Goal: Check status

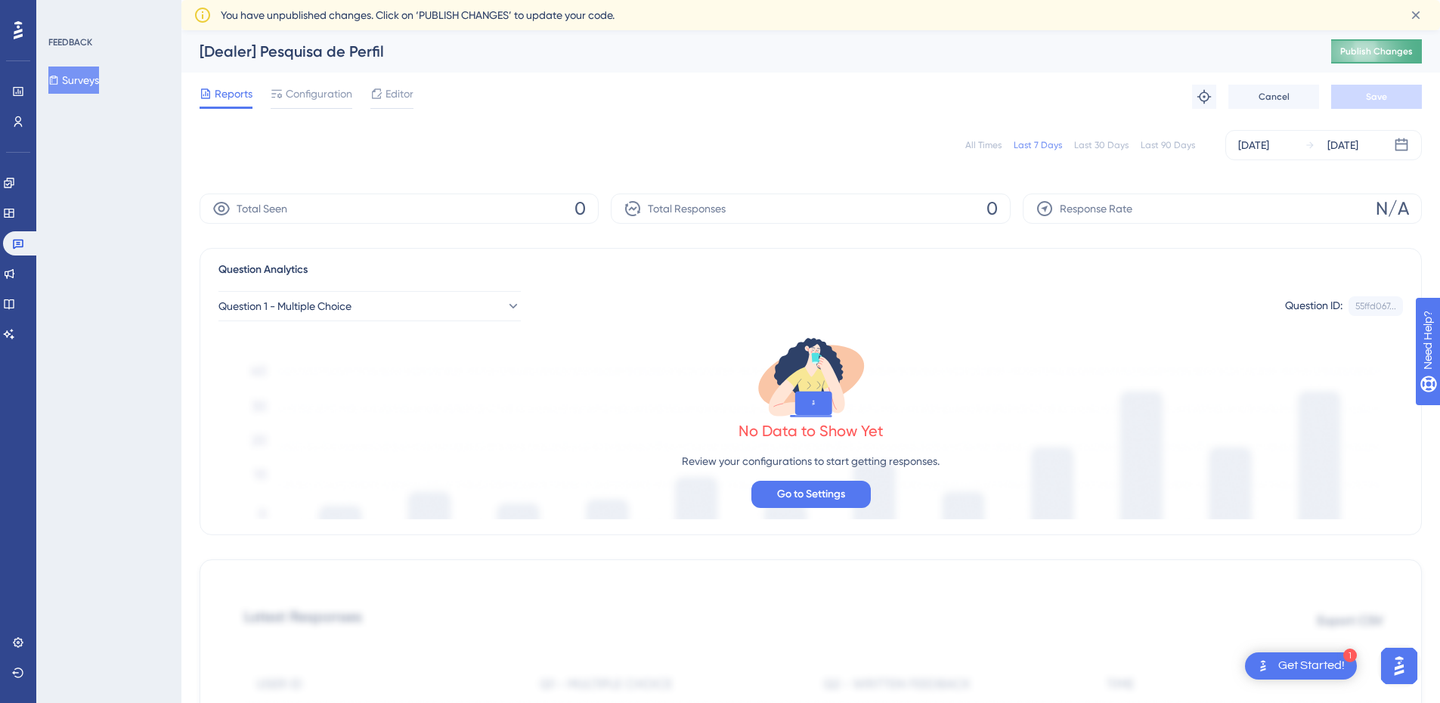
click at [1371, 51] on span "Publish Changes" at bounding box center [1376, 51] width 73 height 12
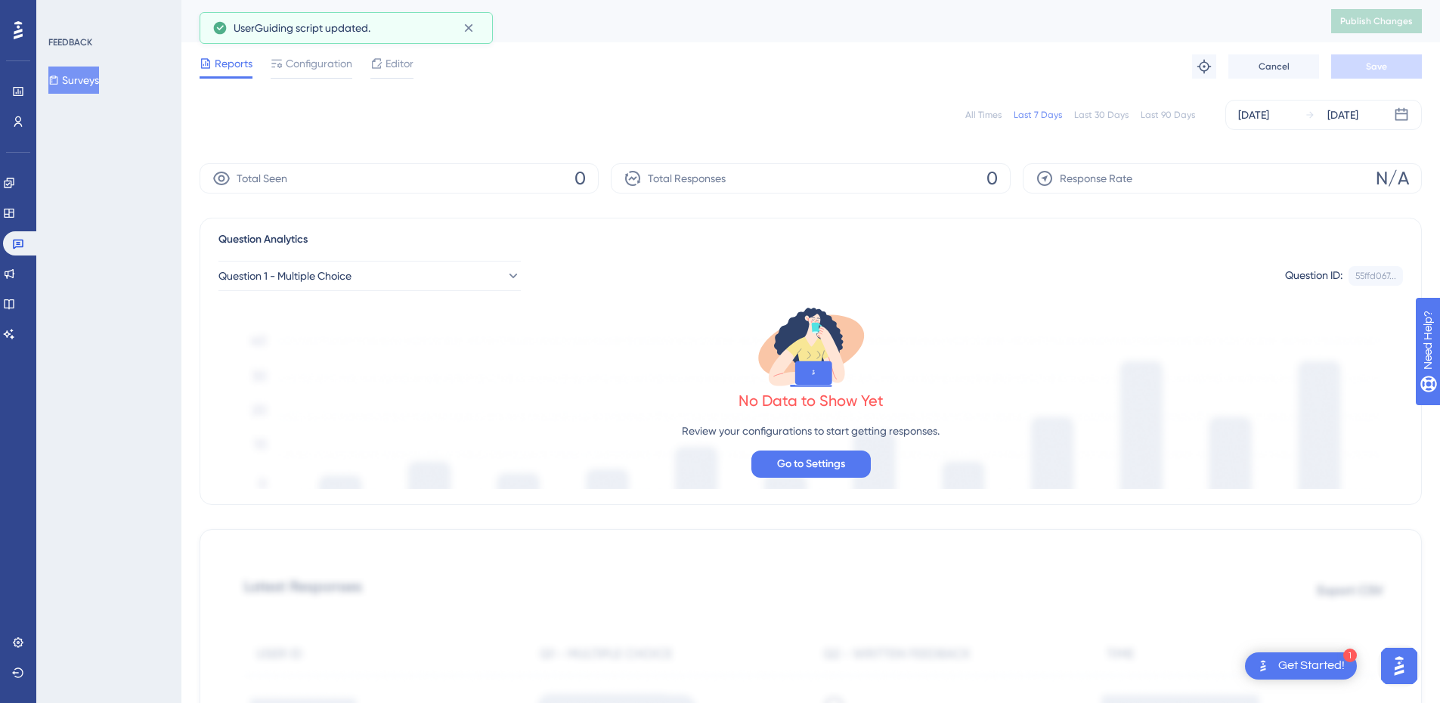
click at [308, 82] on div "Reports Configuration Editor Troubleshoot Cancel Save" at bounding box center [811, 66] width 1222 height 48
click at [310, 69] on span "Configuration" at bounding box center [319, 63] width 67 height 18
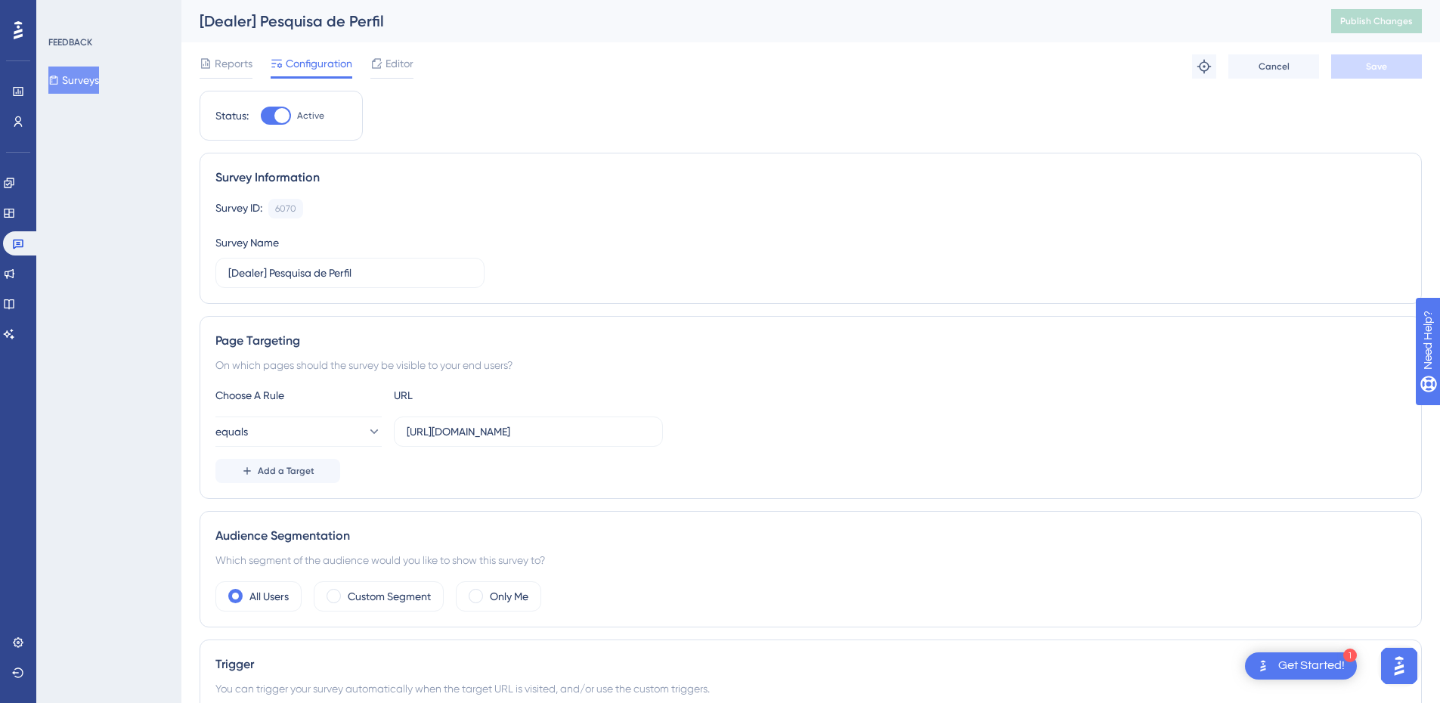
click at [416, 59] on div "Reports Configuration Editor Troubleshoot Cancel Save" at bounding box center [811, 66] width 1222 height 48
click at [388, 62] on span "Editor" at bounding box center [399, 63] width 28 height 18
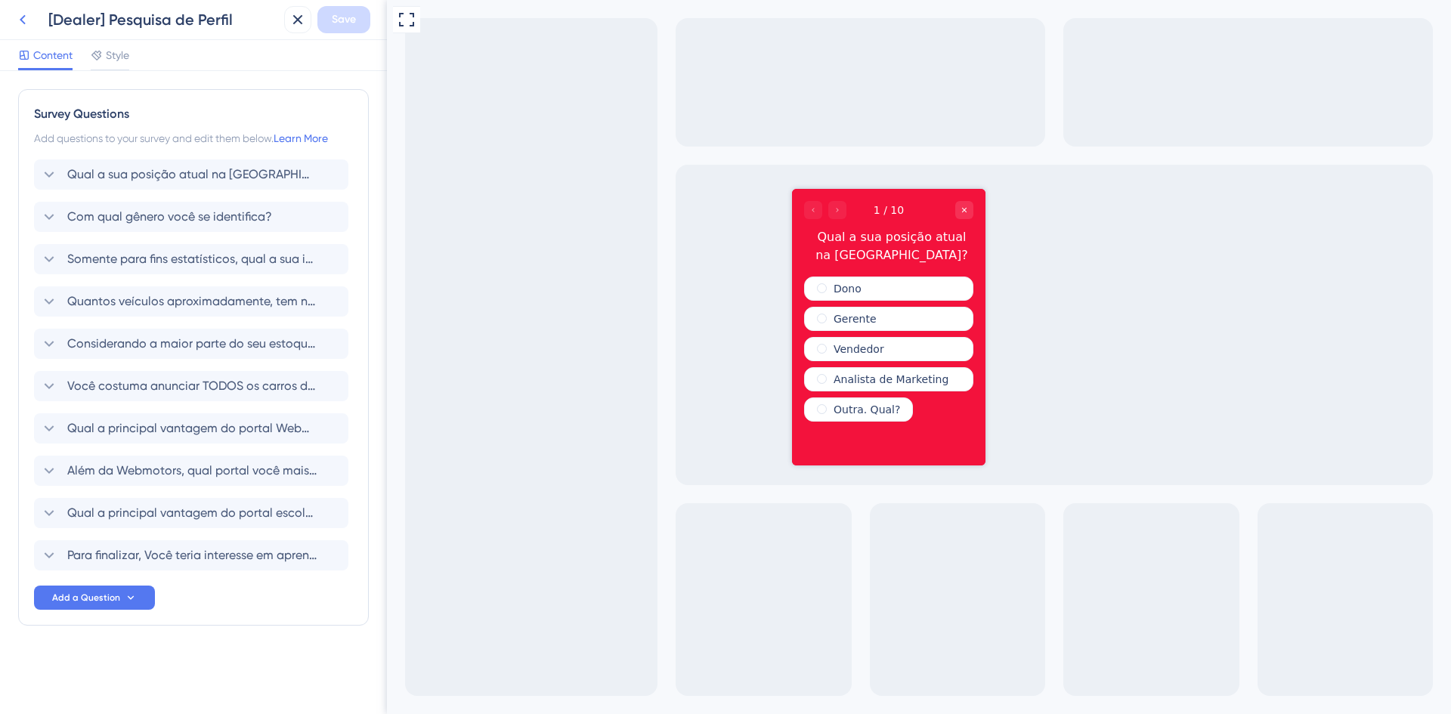
click at [25, 16] on icon at bounding box center [23, 20] width 18 height 18
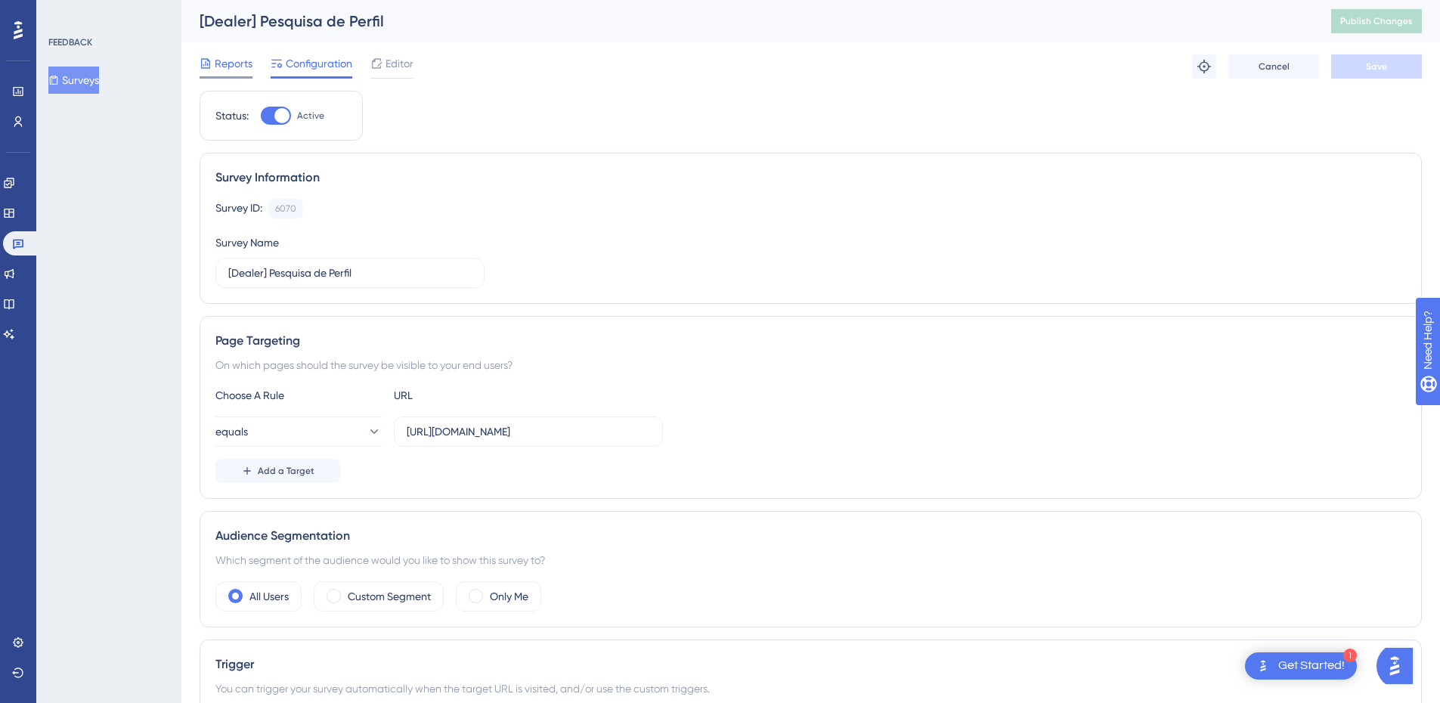
click at [212, 73] on div "Reports" at bounding box center [226, 66] width 53 height 24
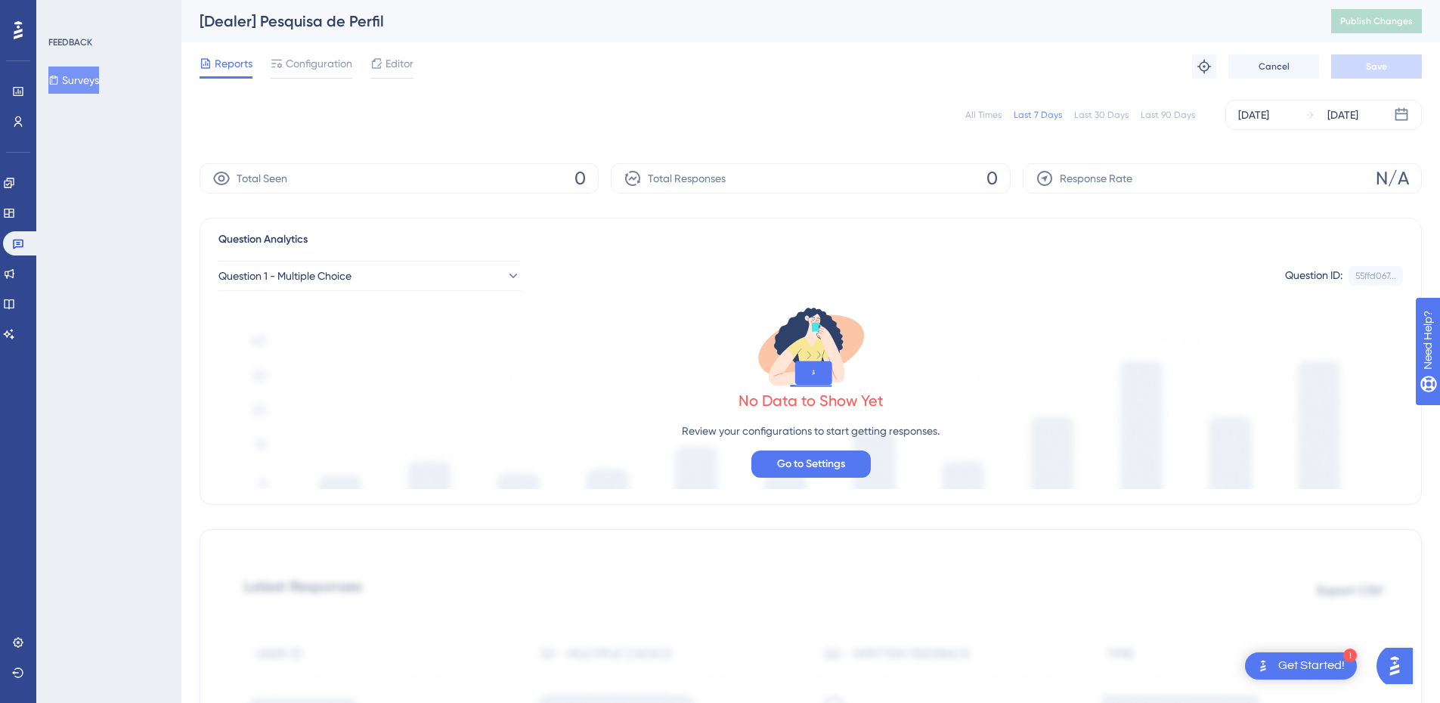
click at [821, 125] on div "All Times Last 7 Days Last 30 Days Last 90 Days Aug 09 2025 Aug 15 2025" at bounding box center [811, 115] width 1222 height 30
click at [475, 280] on button "Question 1 - Multiple Choice" at bounding box center [369, 276] width 302 height 30
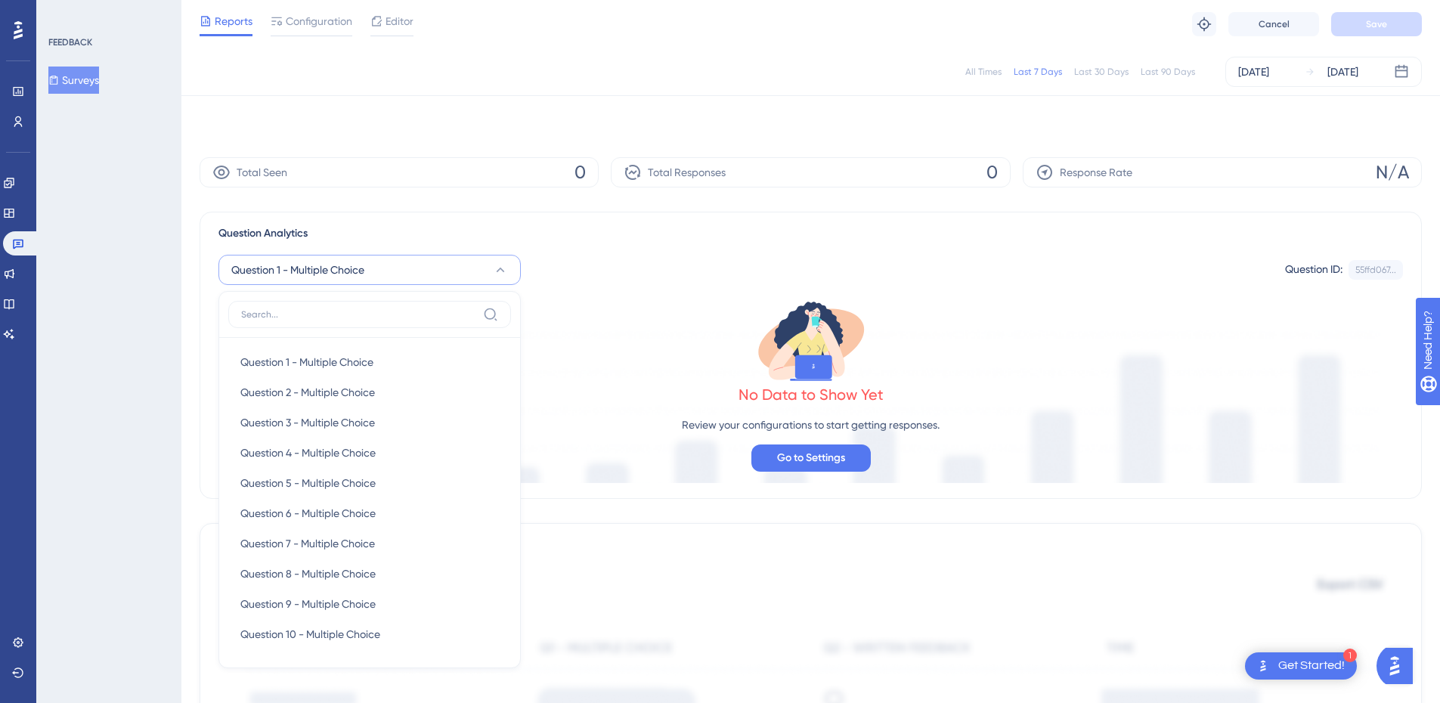
scroll to position [135, 0]
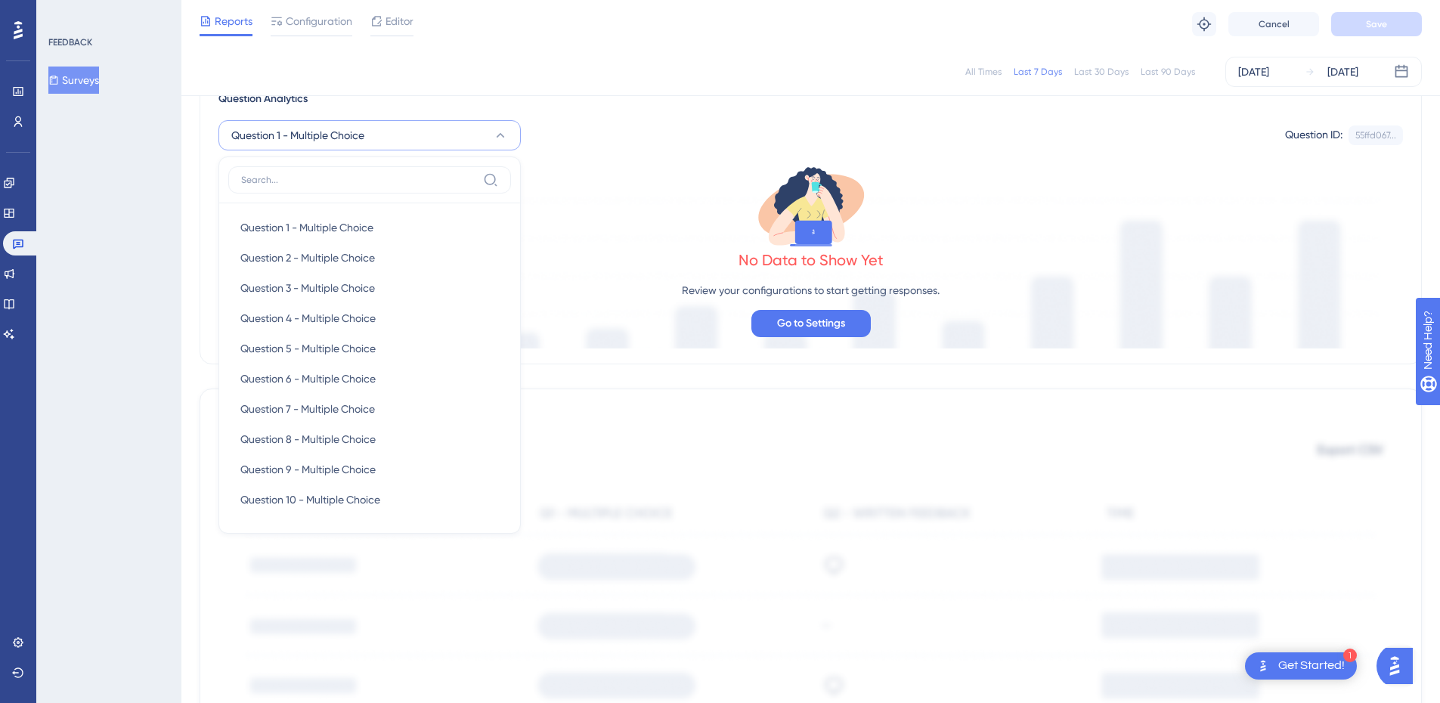
click at [476, 150] on div "No Data to Show Yet Review your configurations to start getting responses. Go t…" at bounding box center [810, 249] width 1184 height 198
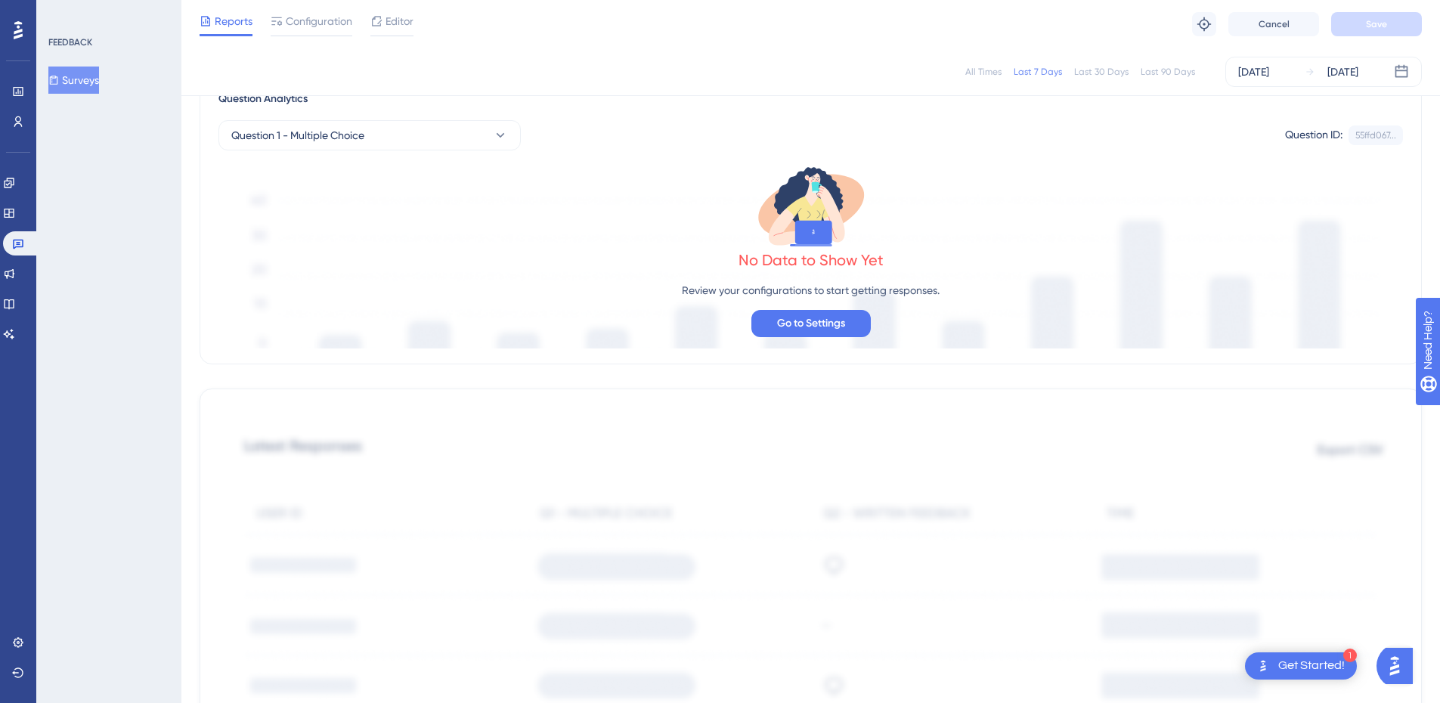
scroll to position [0, 0]
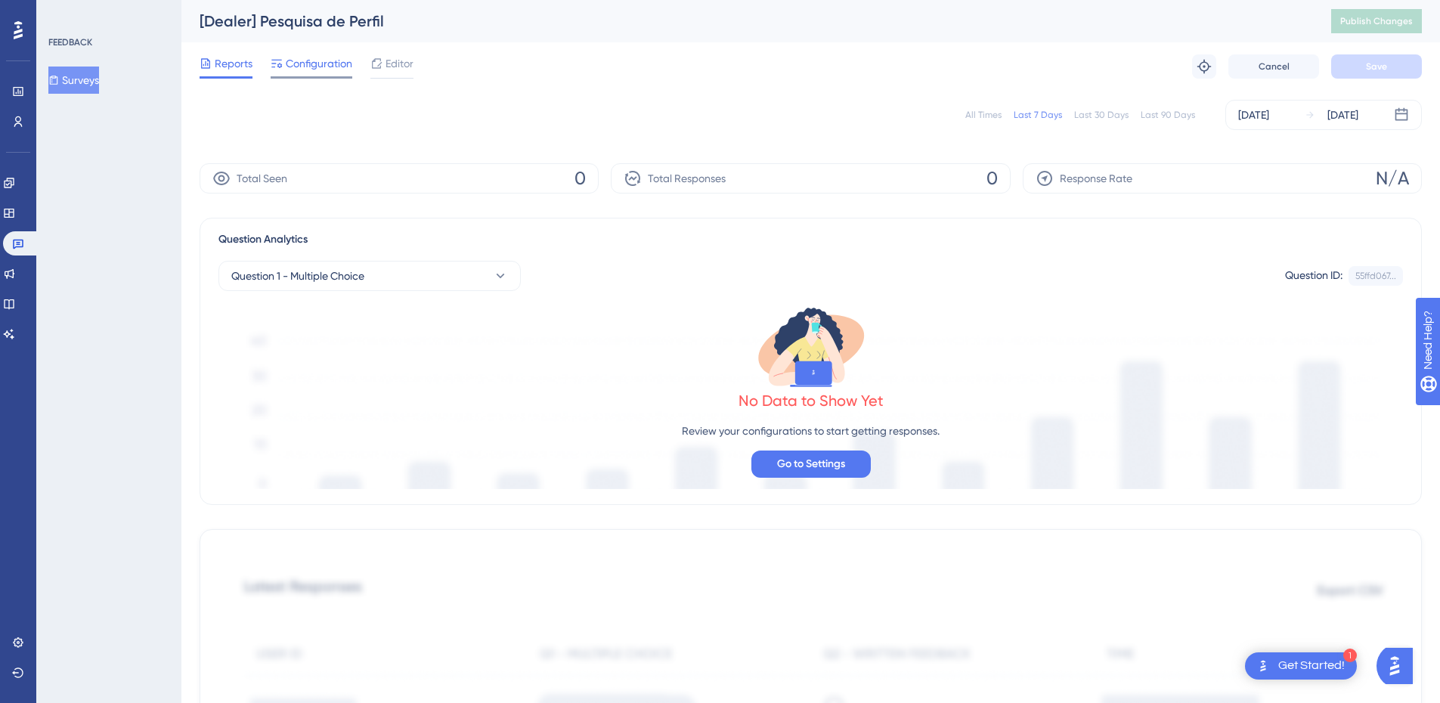
click at [308, 63] on span "Configuration" at bounding box center [319, 63] width 67 height 18
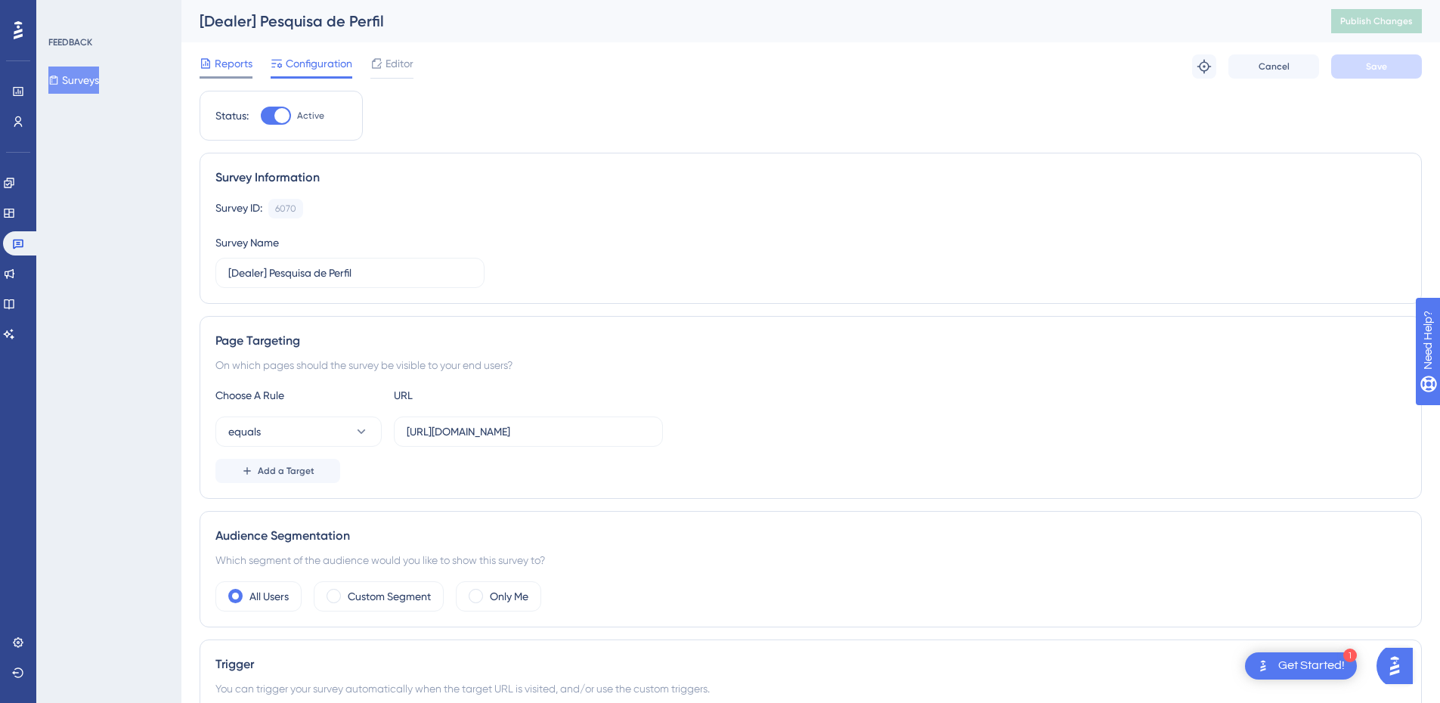
click at [210, 60] on div "Reports" at bounding box center [226, 63] width 53 height 18
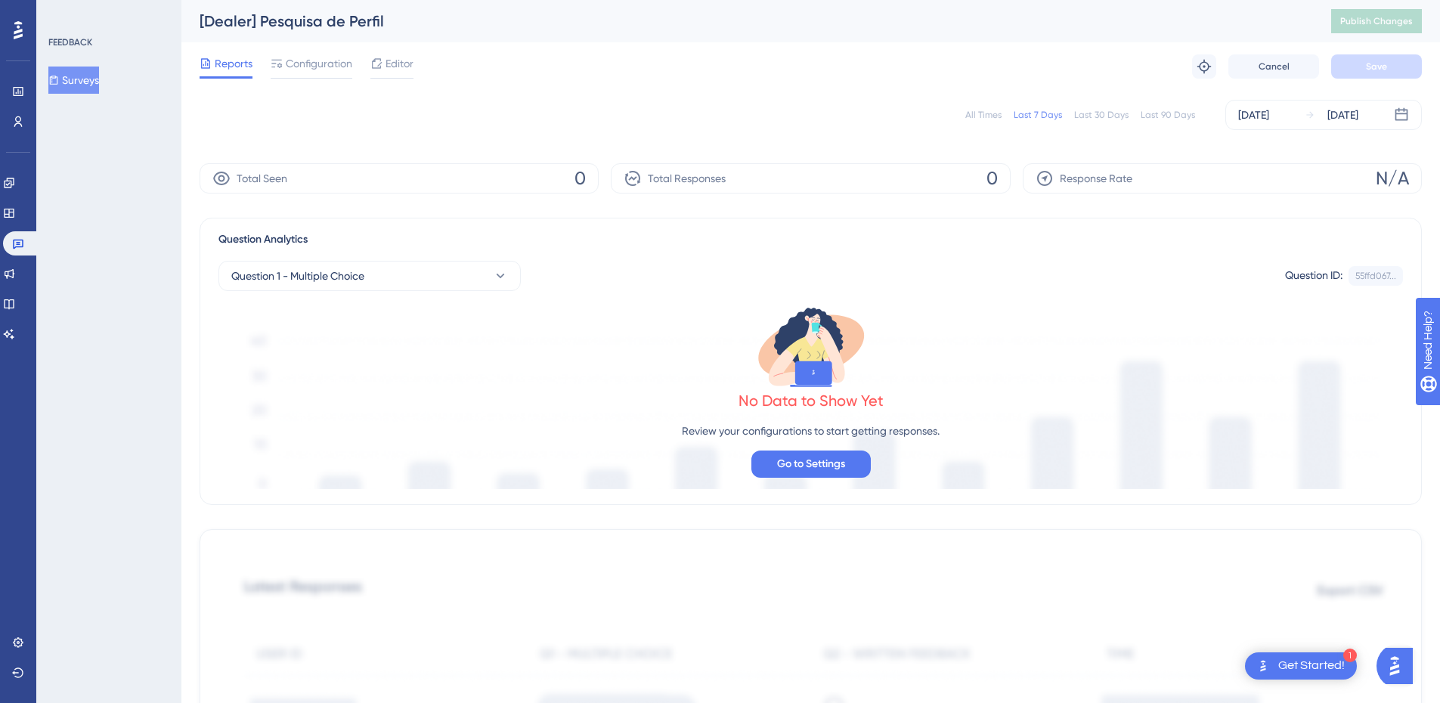
click at [633, 326] on div "No Data to Show Yet Review your configurations to start getting responses. Go t…" at bounding box center [810, 390] width 1184 height 198
click at [573, 169] on div "Total Seen 0" at bounding box center [399, 178] width 399 height 30
click at [591, 190] on div "Total Seen 0" at bounding box center [399, 178] width 399 height 30
click at [586, 181] on span "0" at bounding box center [579, 178] width 11 height 24
click at [214, 181] on icon at bounding box center [221, 178] width 18 height 18
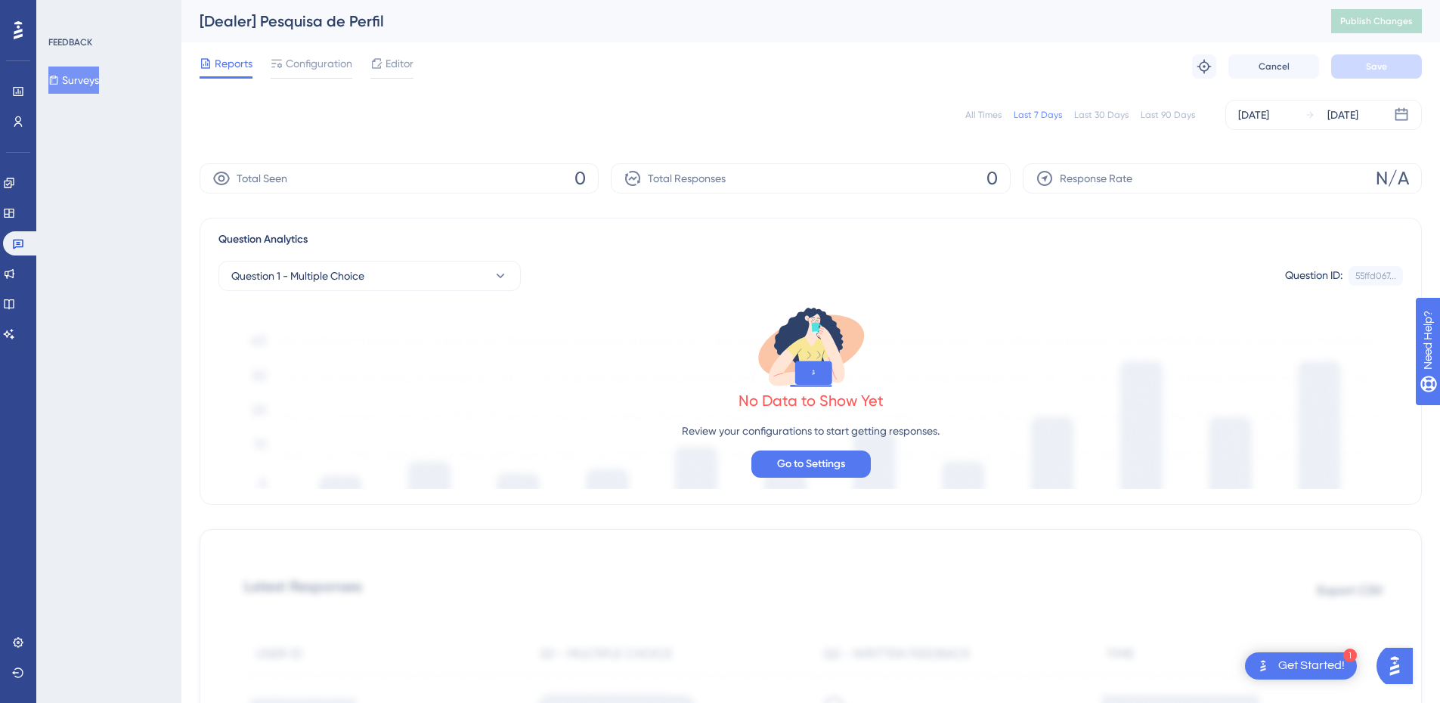
click at [833, 314] on icon at bounding box center [810, 346] width 121 height 87
click at [461, 355] on div "No Data to Show Yet Review your configurations to start getting responses. Go t…" at bounding box center [810, 390] width 1184 height 198
